Goal: Check status: Check status

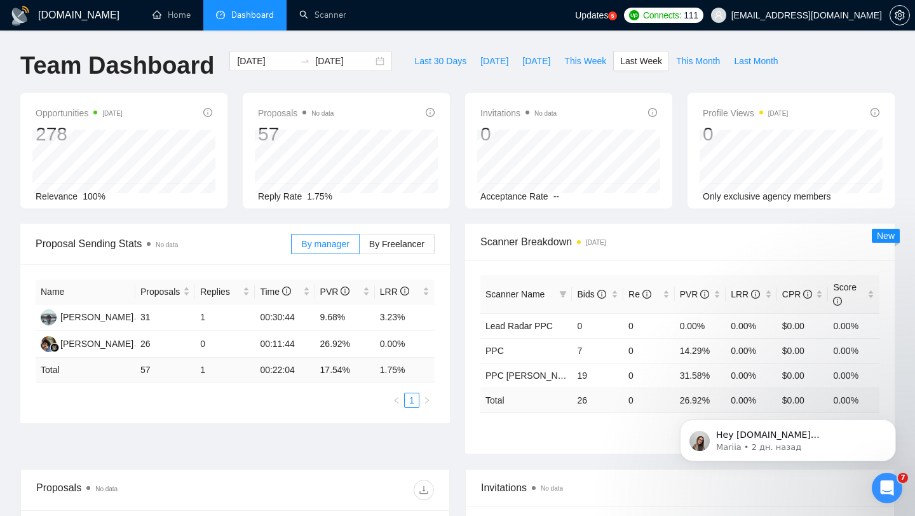
click at [787, 1] on span "[EMAIL_ADDRESS][DOMAIN_NAME]" at bounding box center [796, 15] width 186 height 41
click at [717, 59] on span "This Month" at bounding box center [698, 61] width 44 height 14
type input "[DATE]"
